Goal: Information Seeking & Learning: Compare options

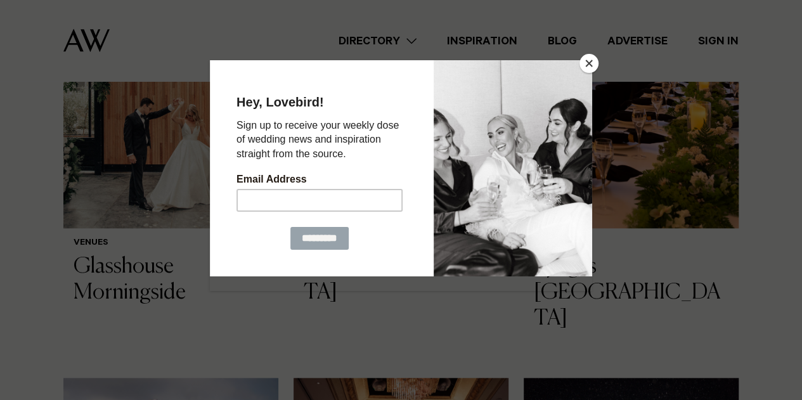
scroll to position [570, 0]
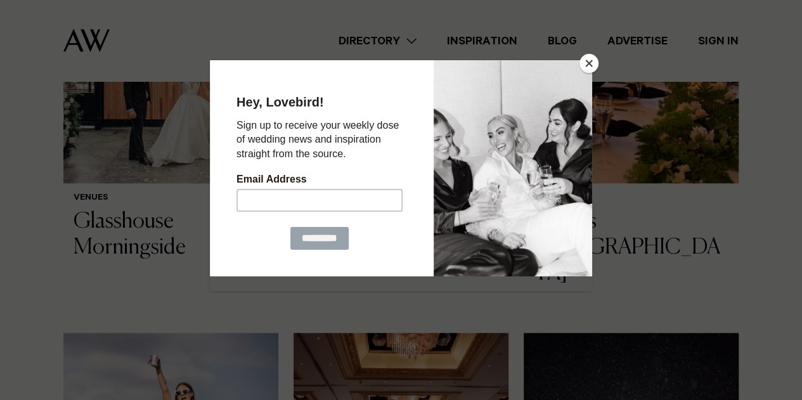
click at [592, 61] on button "Close" at bounding box center [588, 63] width 19 height 19
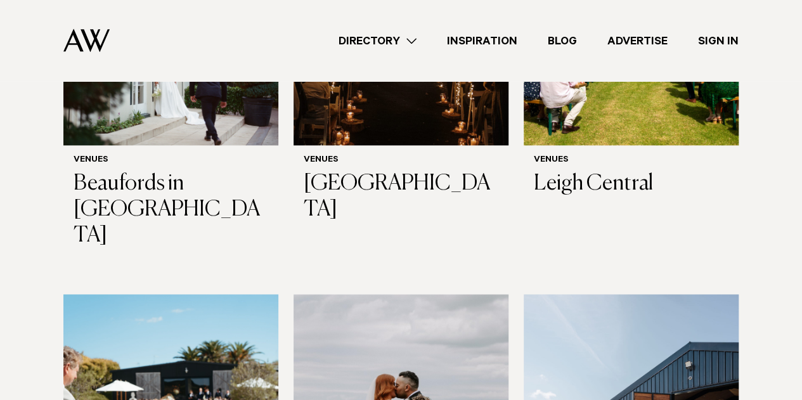
scroll to position [2979, 0]
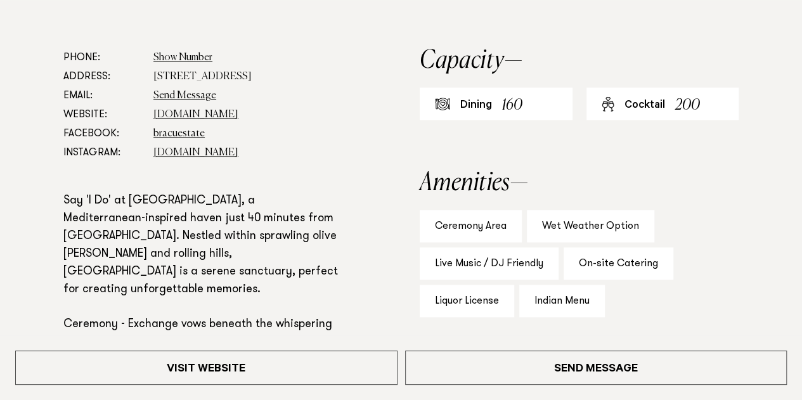
scroll to position [697, 0]
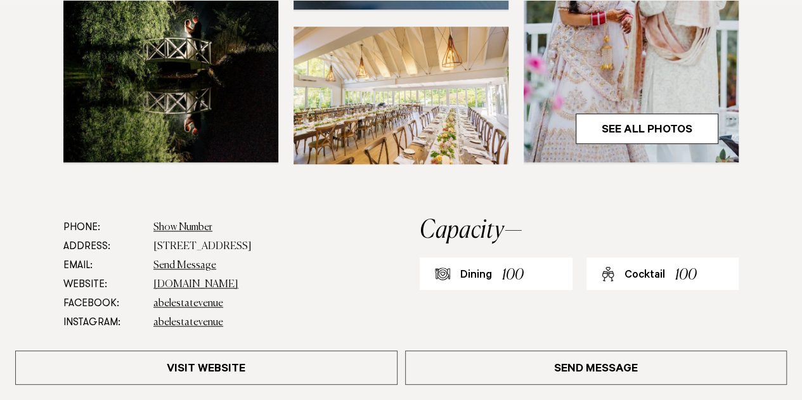
scroll to position [570, 0]
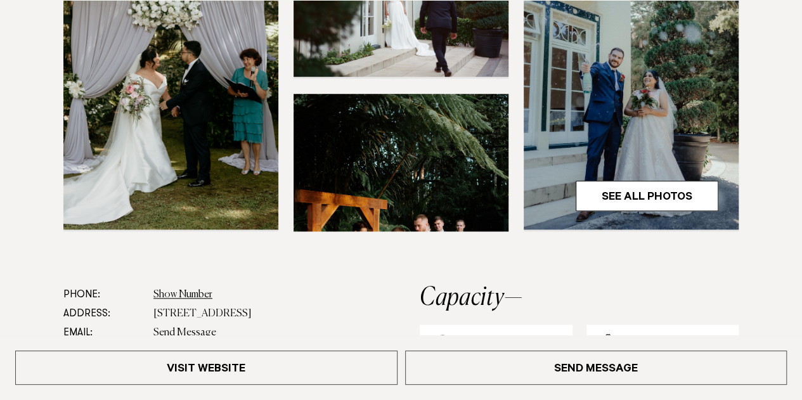
scroll to position [507, 0]
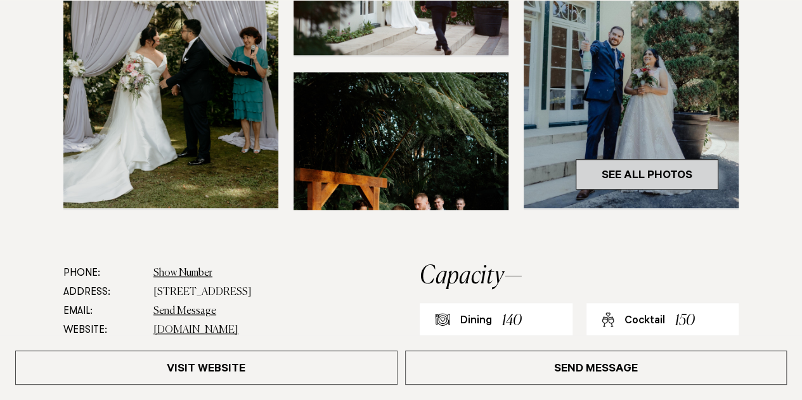
click at [638, 159] on link "See All Photos" at bounding box center [647, 174] width 143 height 30
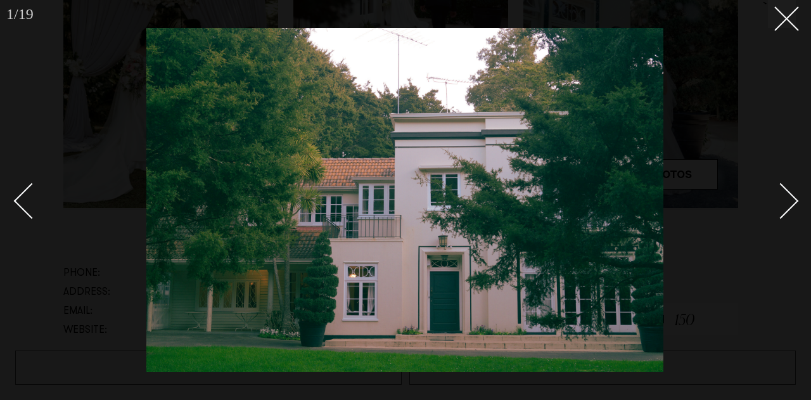
click at [795, 198] on div "Next slide" at bounding box center [781, 201] width 36 height 36
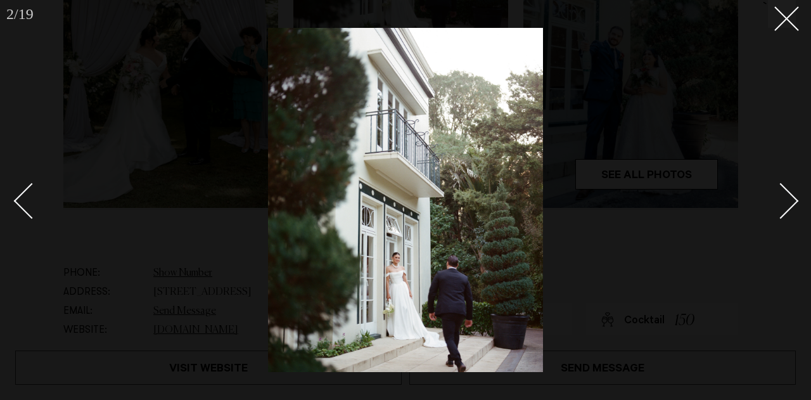
click at [795, 198] on div "Next slide" at bounding box center [781, 201] width 36 height 36
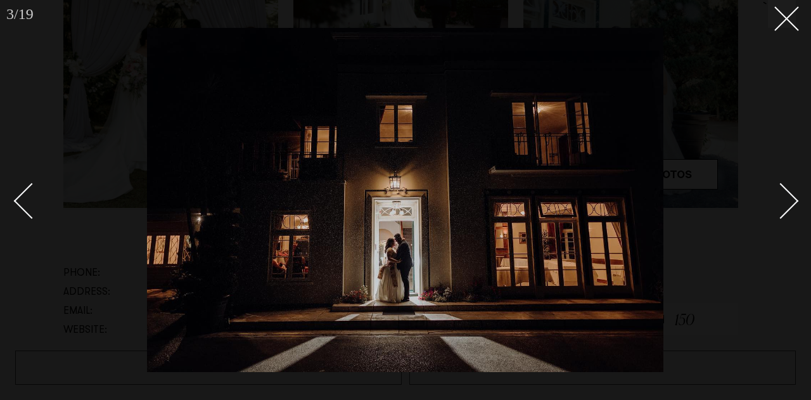
click at [795, 198] on div "Next slide" at bounding box center [781, 201] width 36 height 36
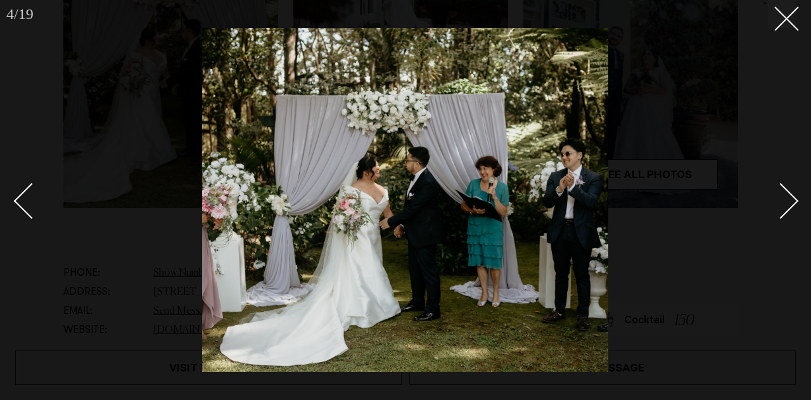
click at [795, 198] on div "Next slide" at bounding box center [781, 201] width 36 height 36
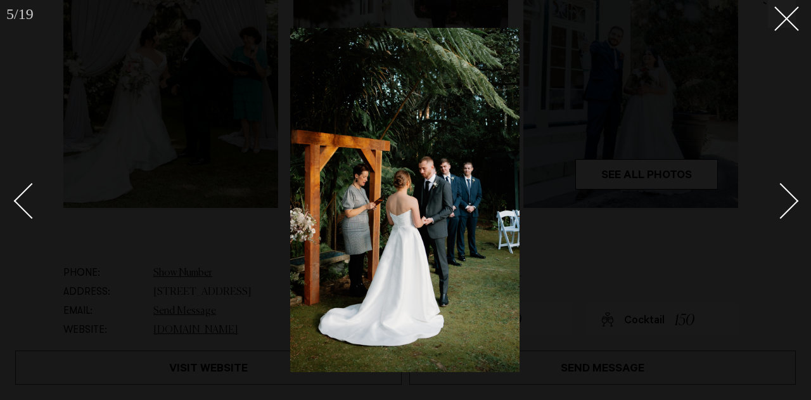
click at [795, 198] on div "Next slide" at bounding box center [781, 201] width 36 height 36
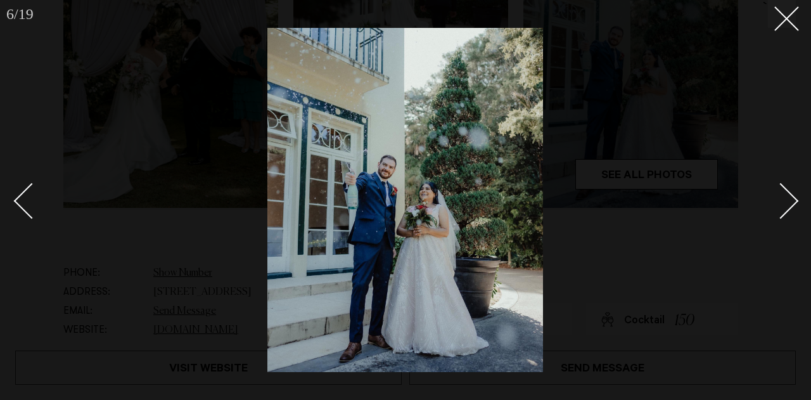
click at [795, 198] on div "Next slide" at bounding box center [781, 201] width 36 height 36
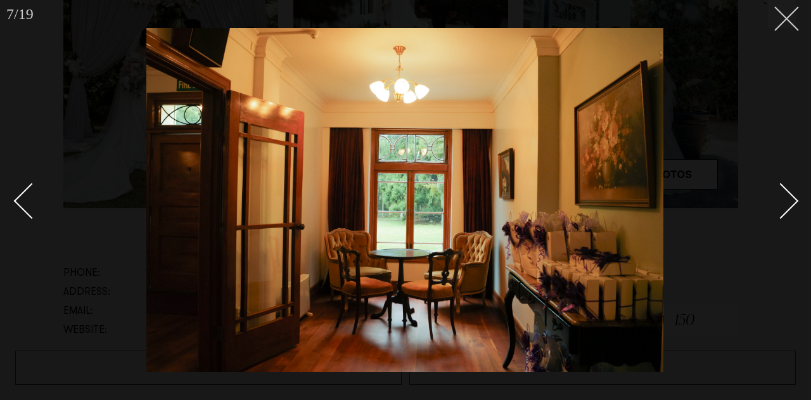
click at [792, 20] on button at bounding box center [782, 14] width 28 height 28
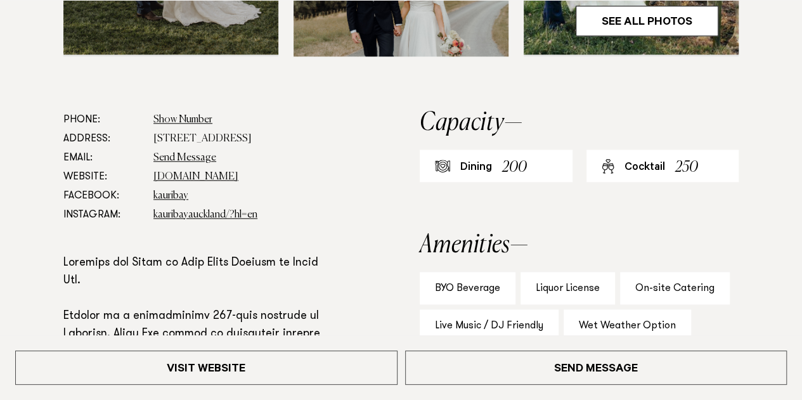
scroll to position [697, 0]
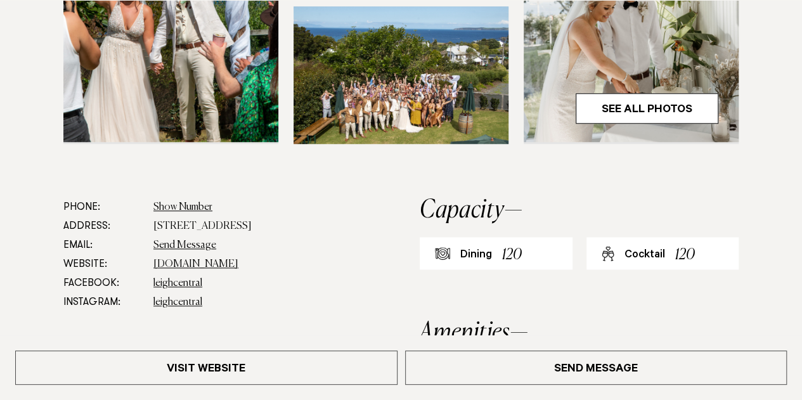
scroll to position [570, 0]
